Goal: Navigation & Orientation: Find specific page/section

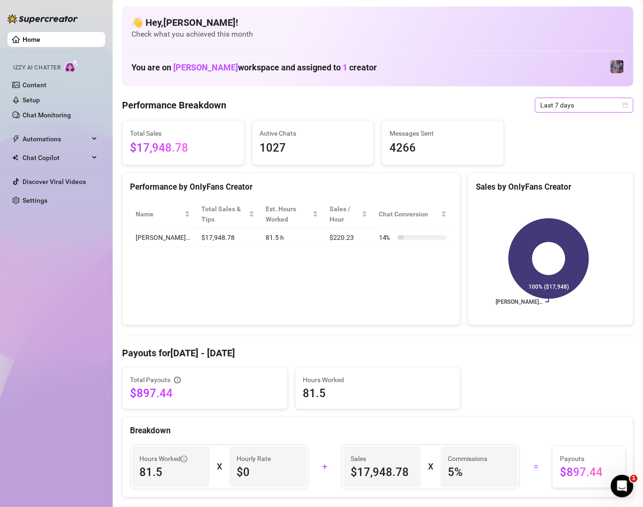
drag, startPoint x: 553, startPoint y: 113, endPoint x: 555, endPoint y: 108, distance: 5.1
click at [555, 108] on span "Last 7 days" at bounding box center [584, 105] width 87 height 14
click at [39, 198] on link "Settings" at bounding box center [35, 201] width 25 height 8
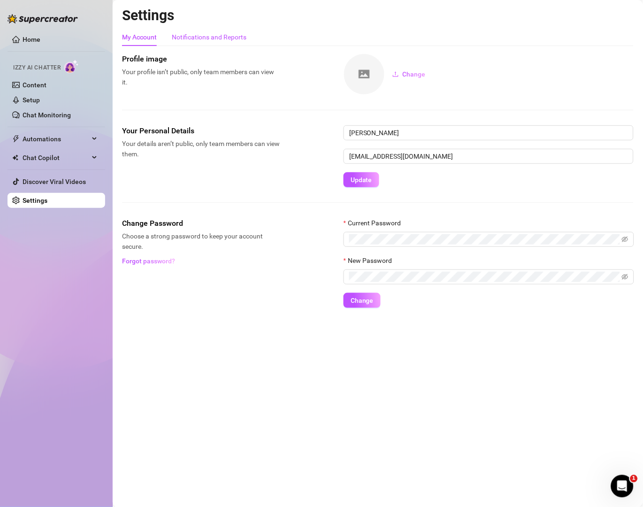
click at [216, 32] on div "Notifications and Reports" at bounding box center [209, 37] width 75 height 10
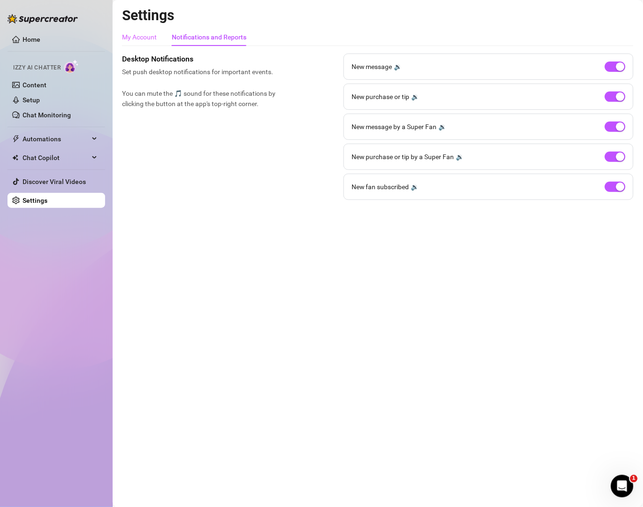
click at [140, 31] on div "My Account" at bounding box center [139, 37] width 35 height 18
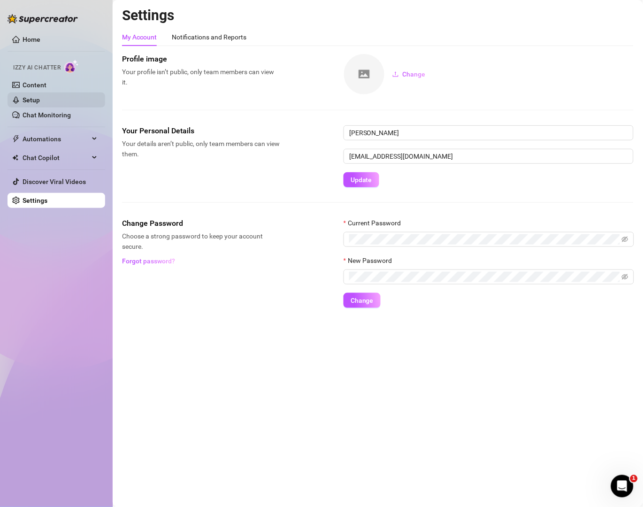
click at [27, 100] on link "Setup" at bounding box center [31, 100] width 17 height 8
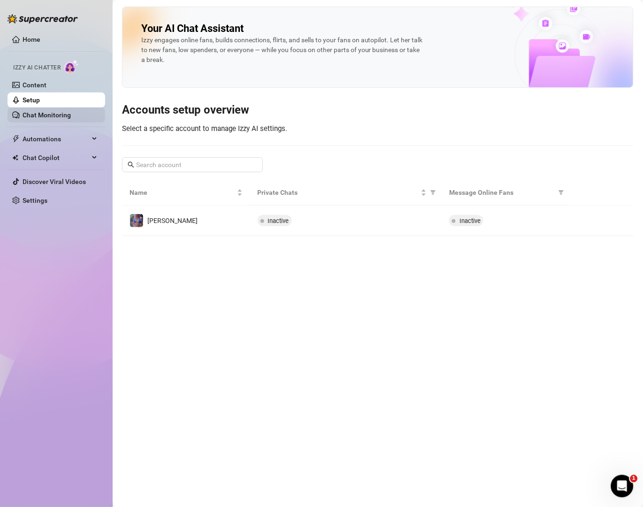
click at [62, 113] on link "Chat Monitoring" at bounding box center [47, 115] width 48 height 8
